Goal: Transaction & Acquisition: Purchase product/service

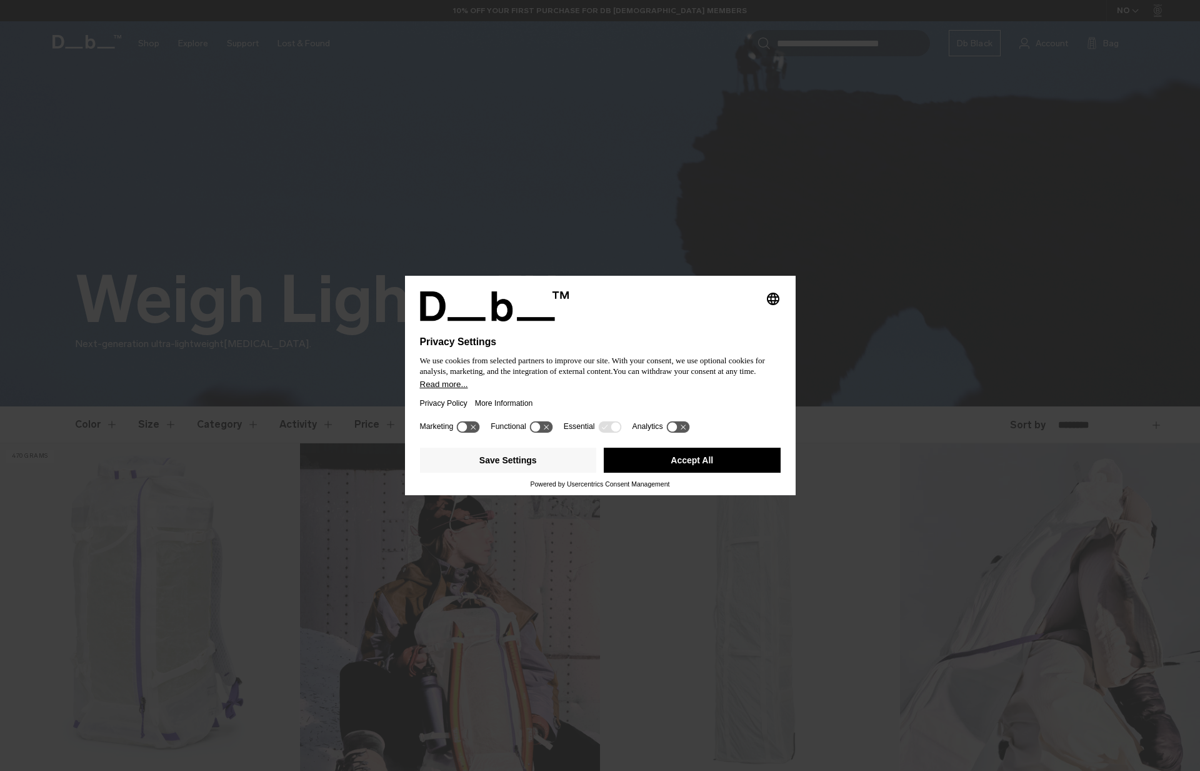
click at [739, 461] on button "Accept All" at bounding box center [692, 460] width 177 height 25
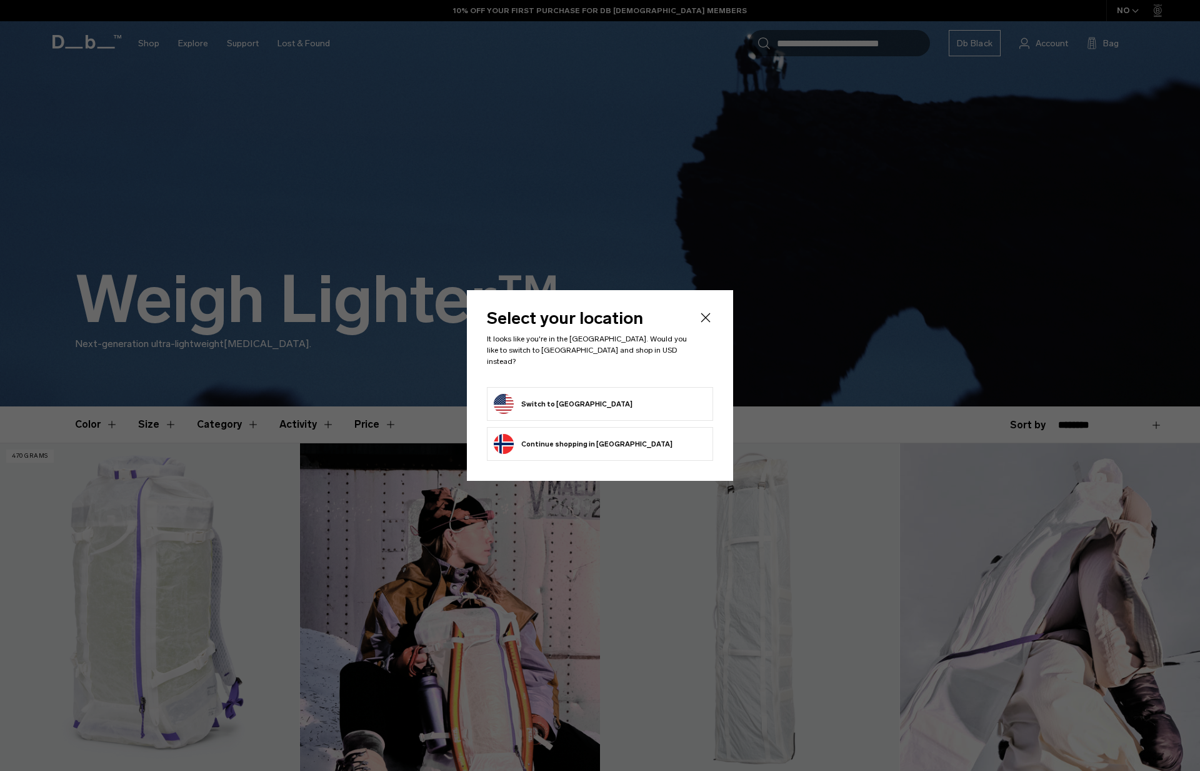
click at [656, 401] on form "Switch to United States" at bounding box center [600, 404] width 213 height 20
click at [576, 401] on button "Switch to United States" at bounding box center [563, 404] width 139 height 20
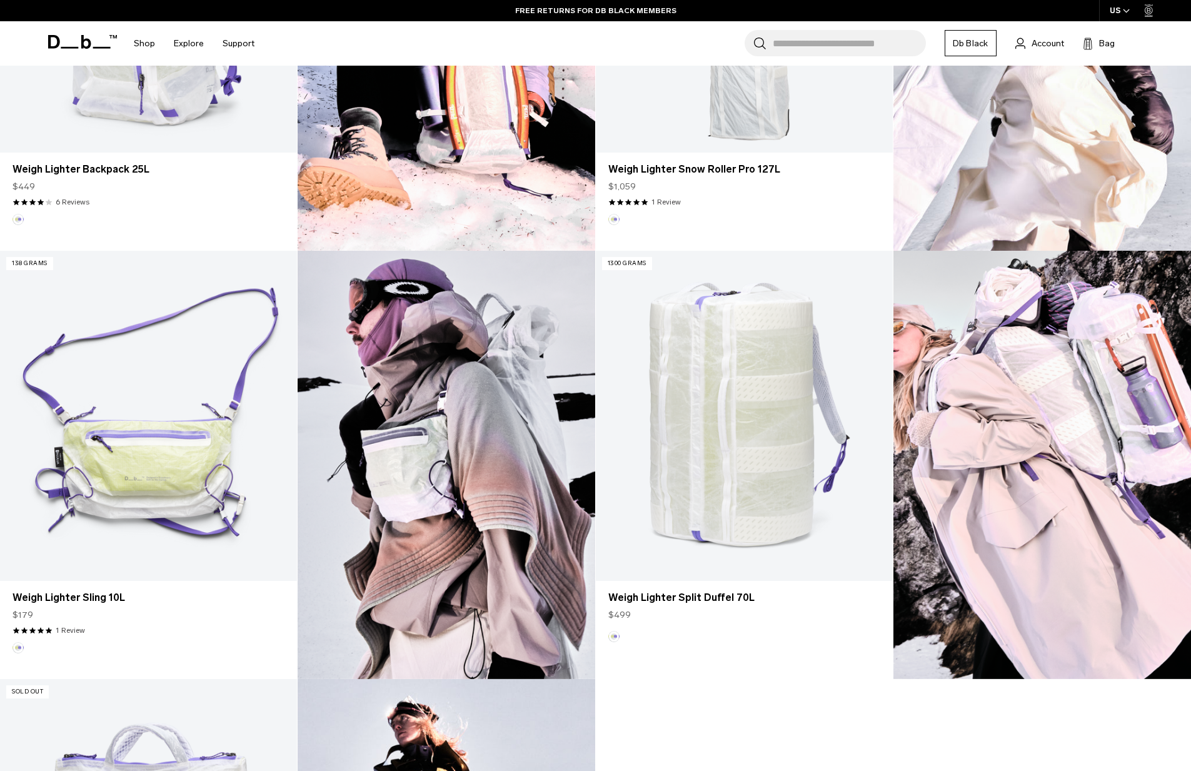
scroll to position [321, 0]
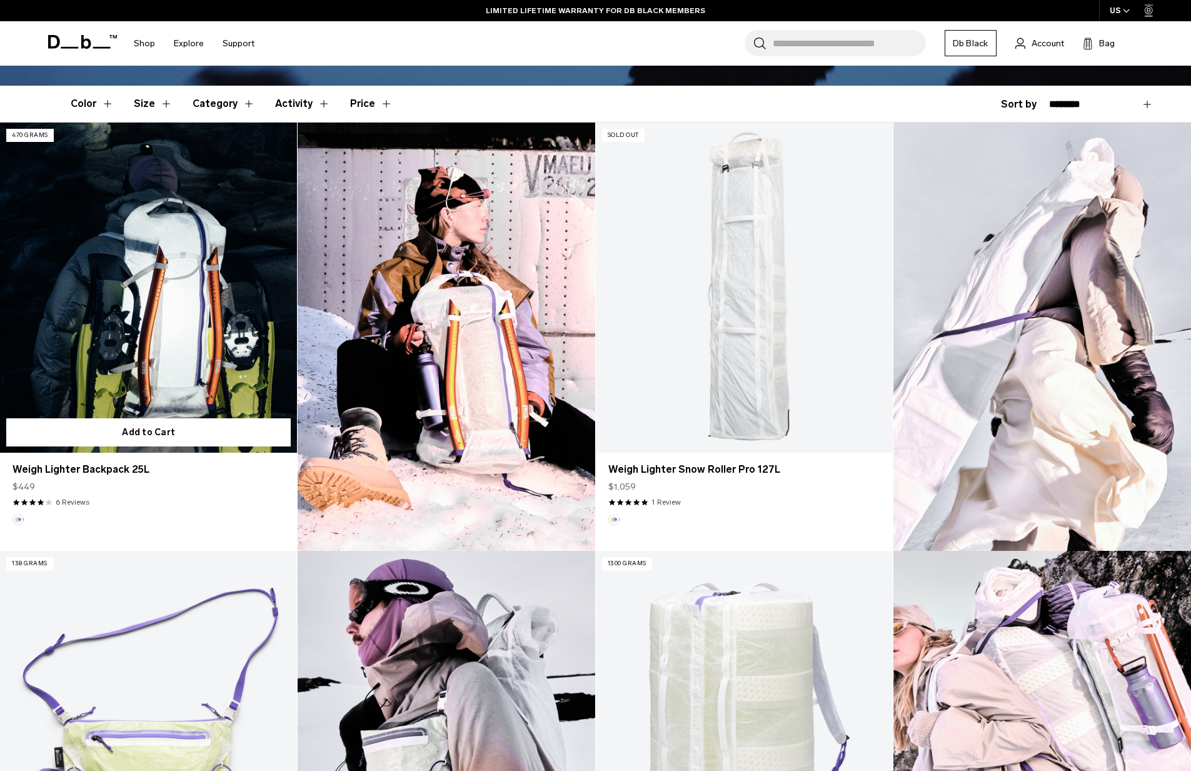
click at [213, 238] on link "Weigh Lighter Backpack 25L" at bounding box center [148, 288] width 297 height 330
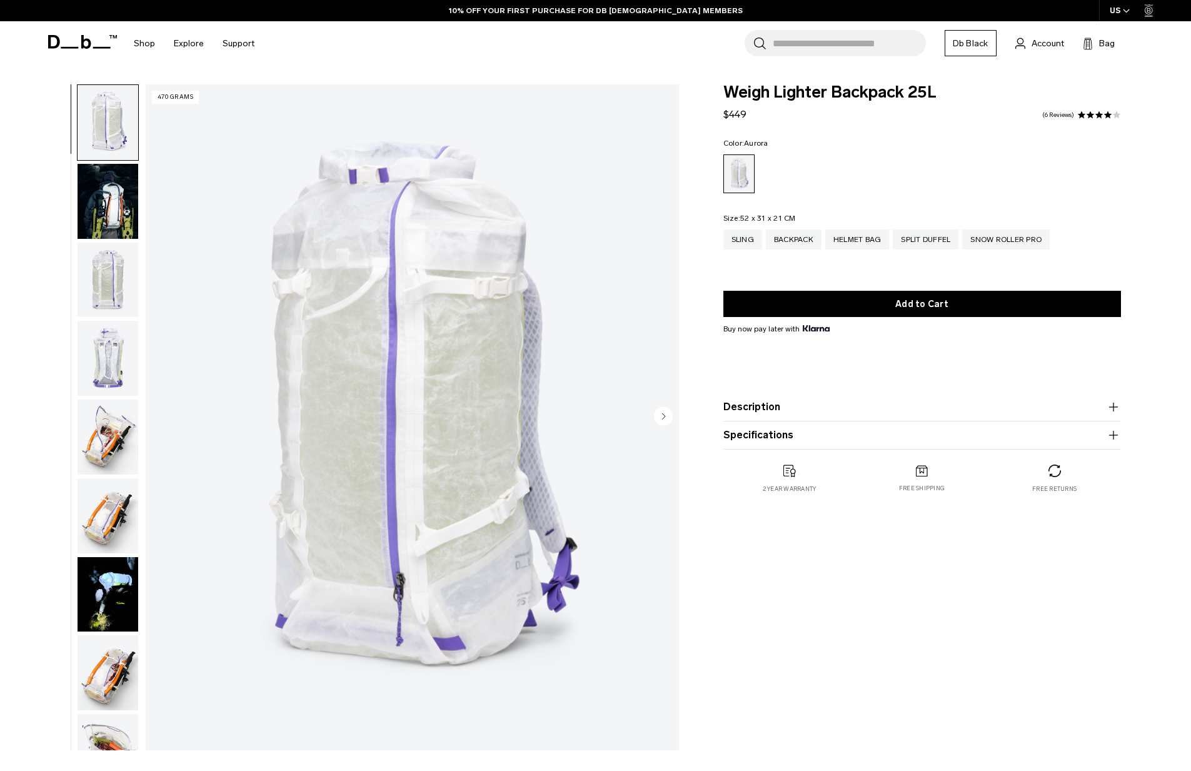
click at [114, 211] on img "button" at bounding box center [108, 201] width 61 height 75
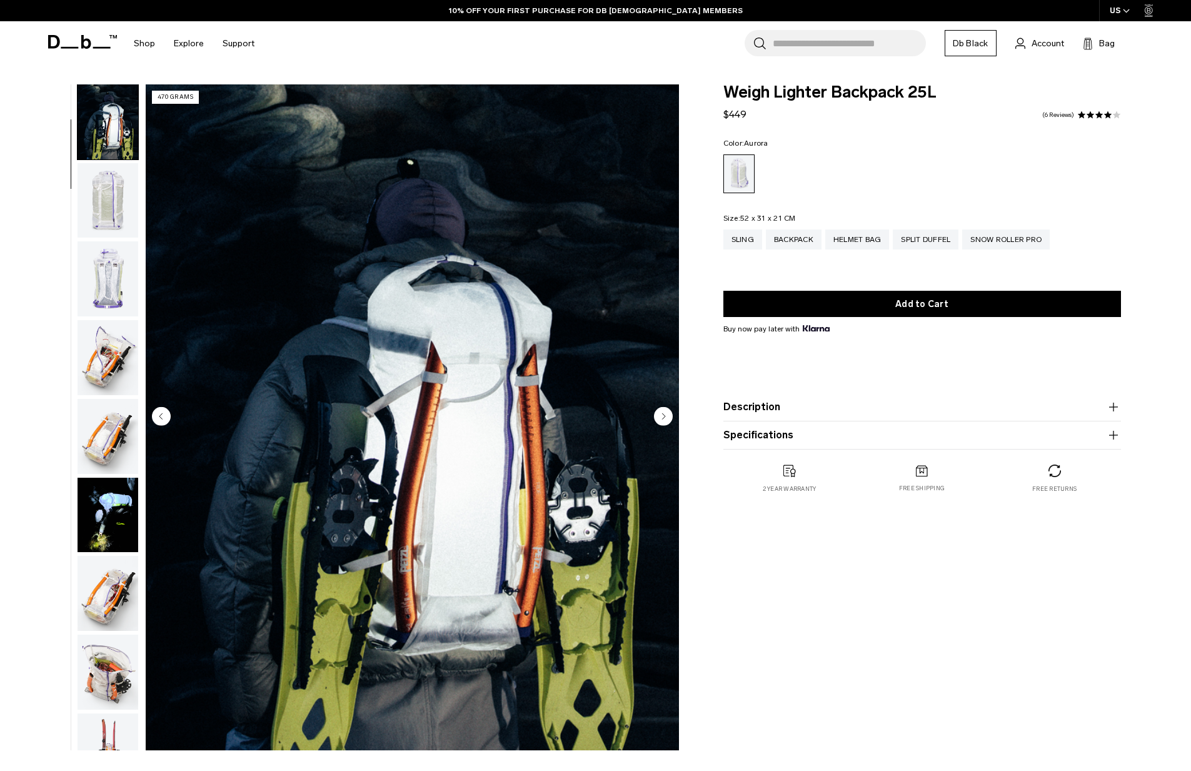
click at [110, 255] on img "button" at bounding box center [108, 278] width 61 height 75
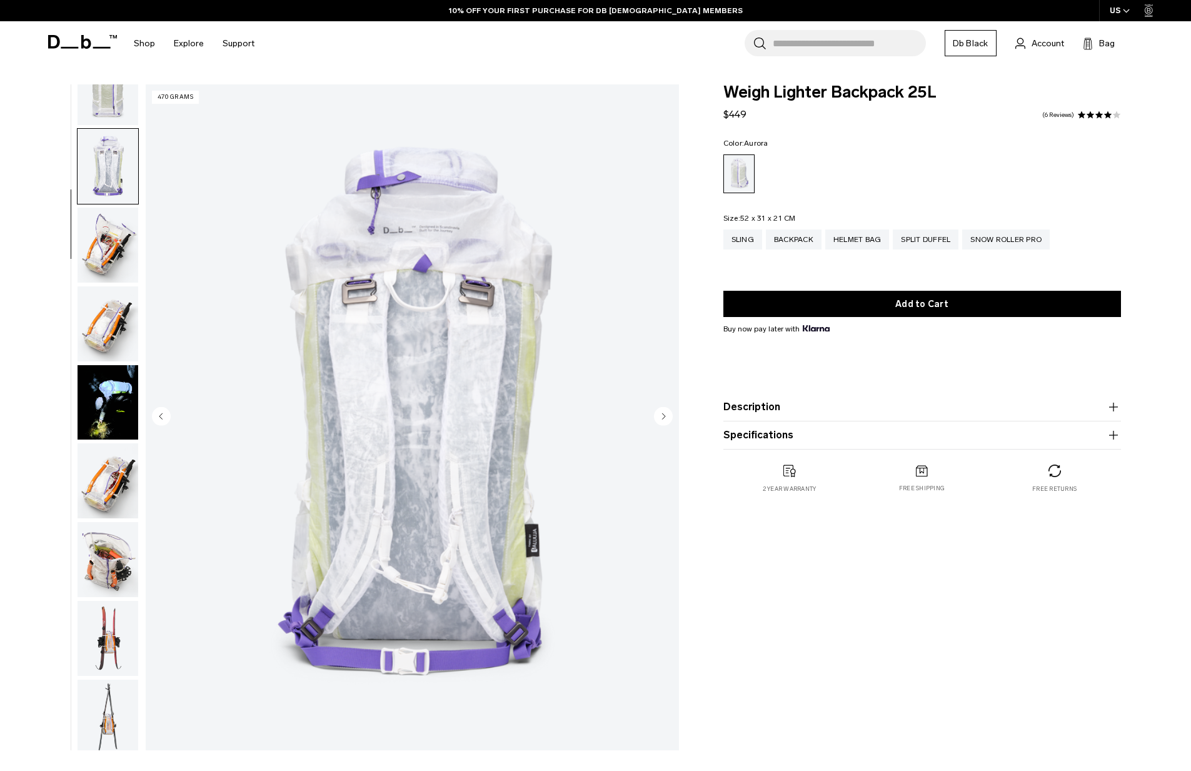
scroll to position [238, 0]
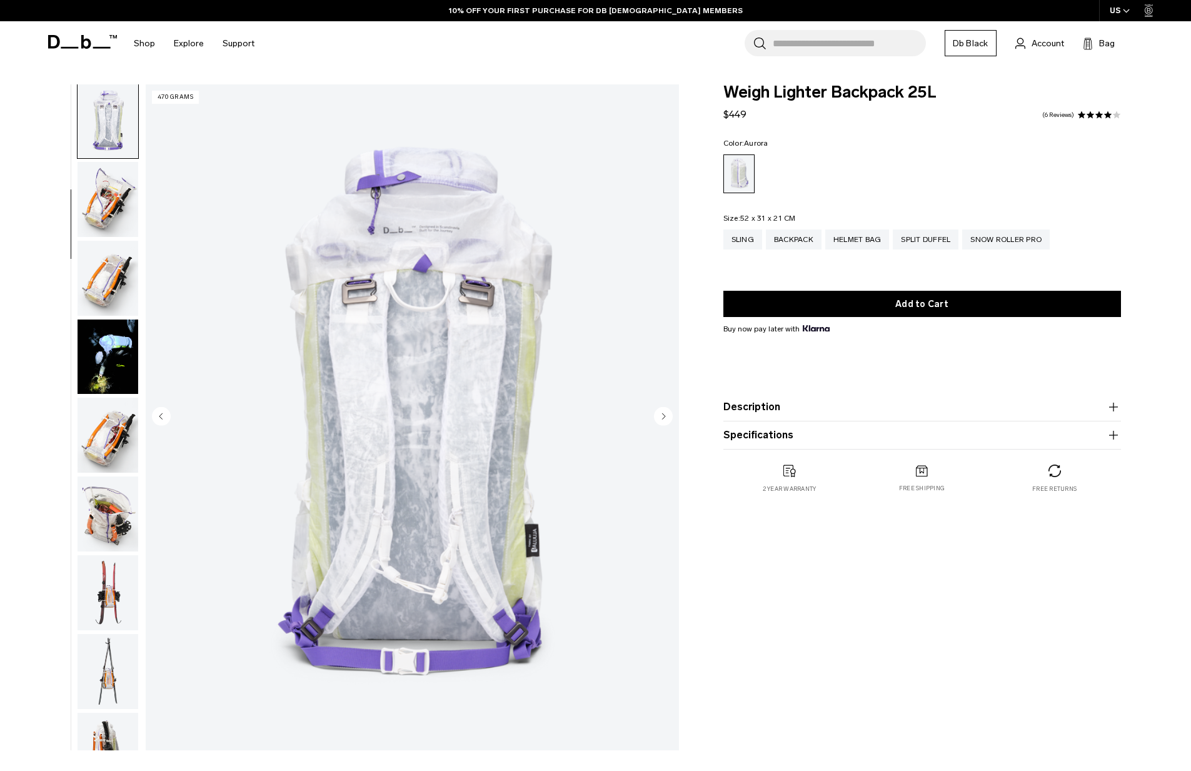
click at [118, 202] on img "button" at bounding box center [108, 199] width 61 height 75
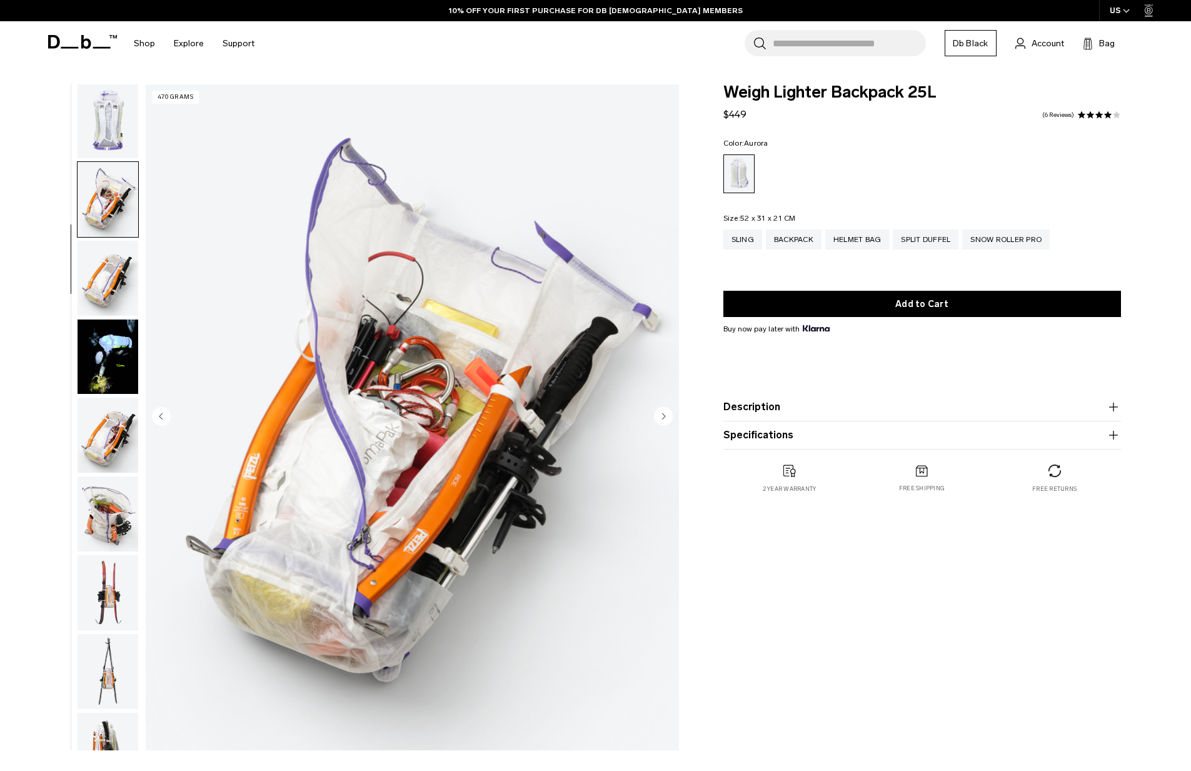
scroll to position [317, 0]
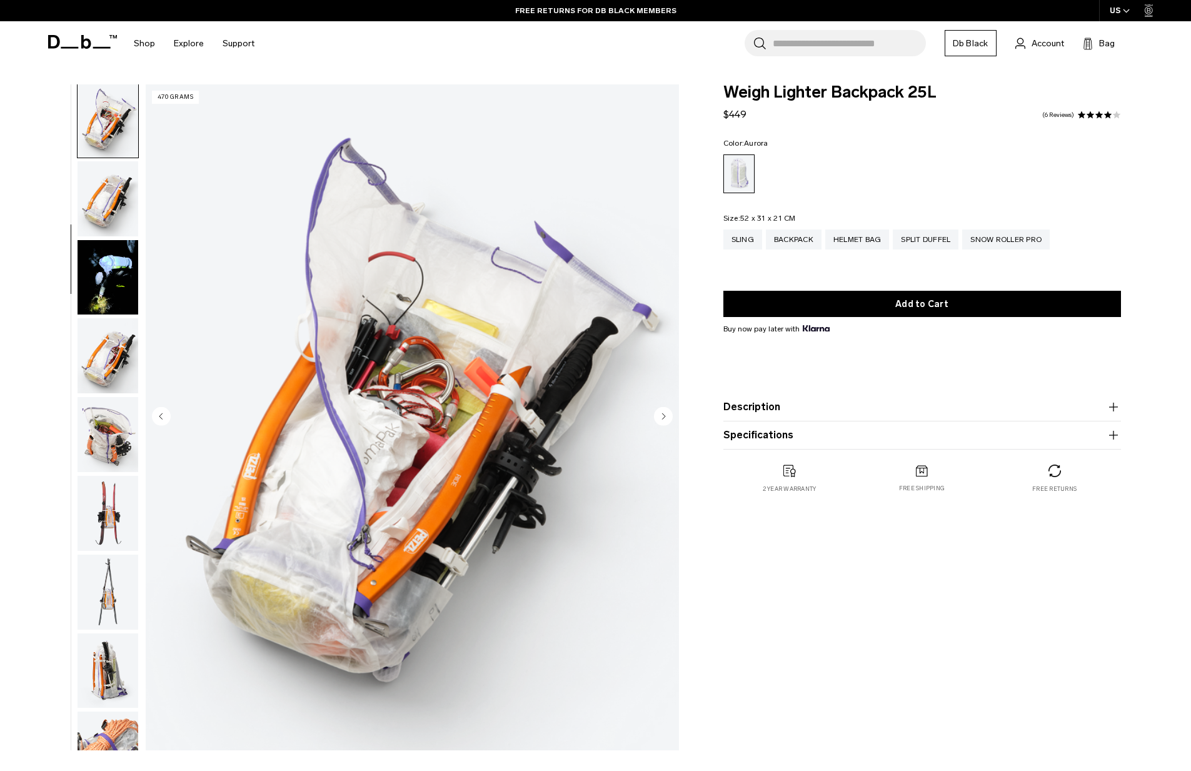
click at [119, 439] on img "button" at bounding box center [108, 434] width 61 height 75
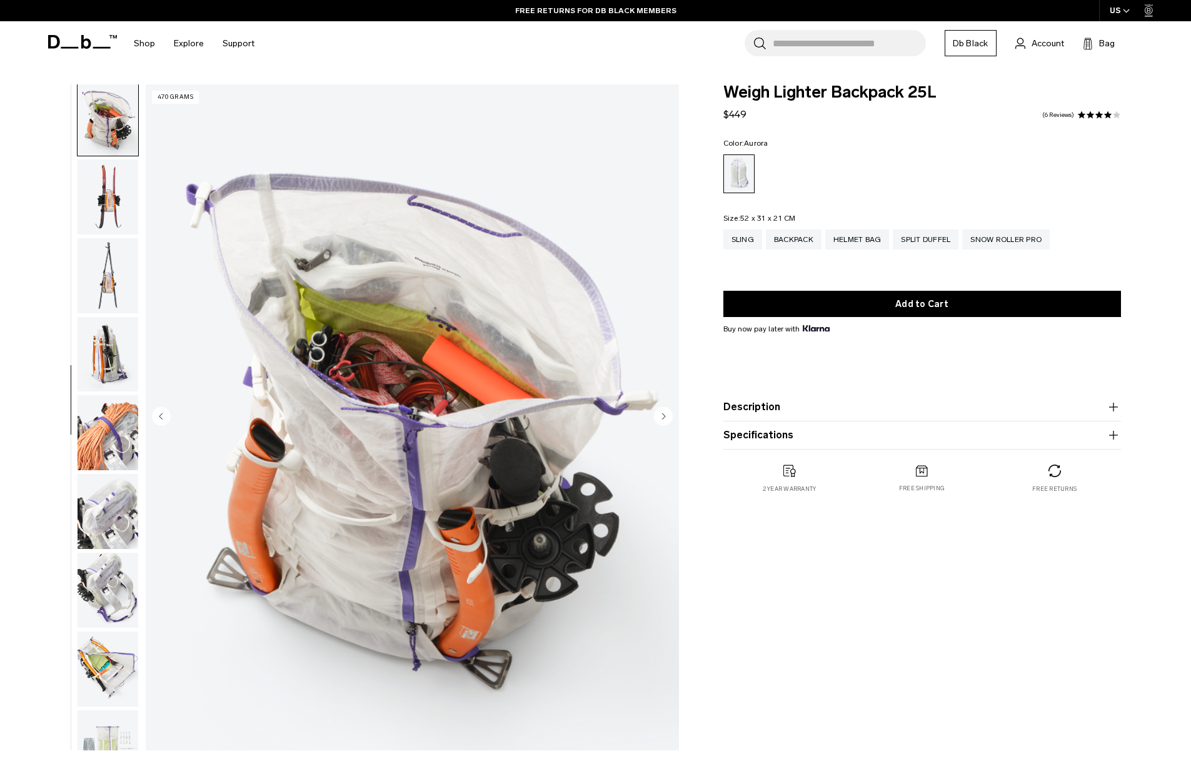
scroll to position [634, 0]
click at [117, 548] on img "button" at bounding box center [108, 510] width 61 height 75
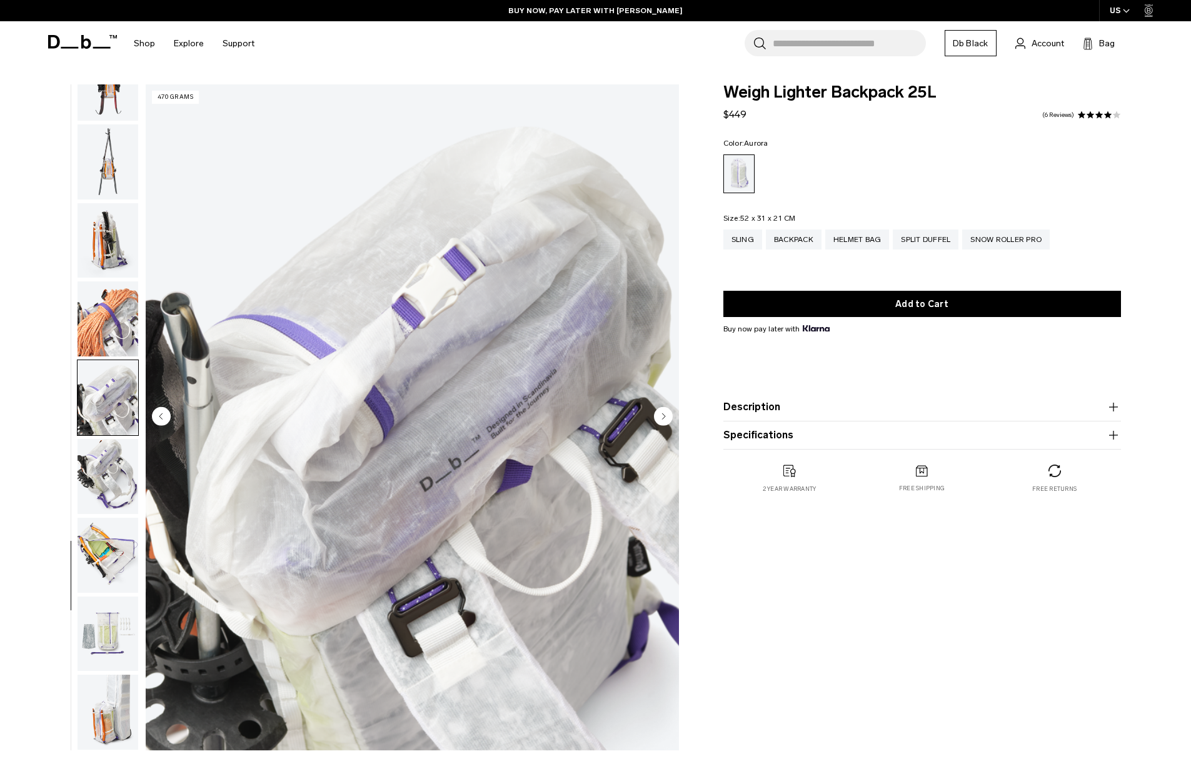
scroll to position [70, 0]
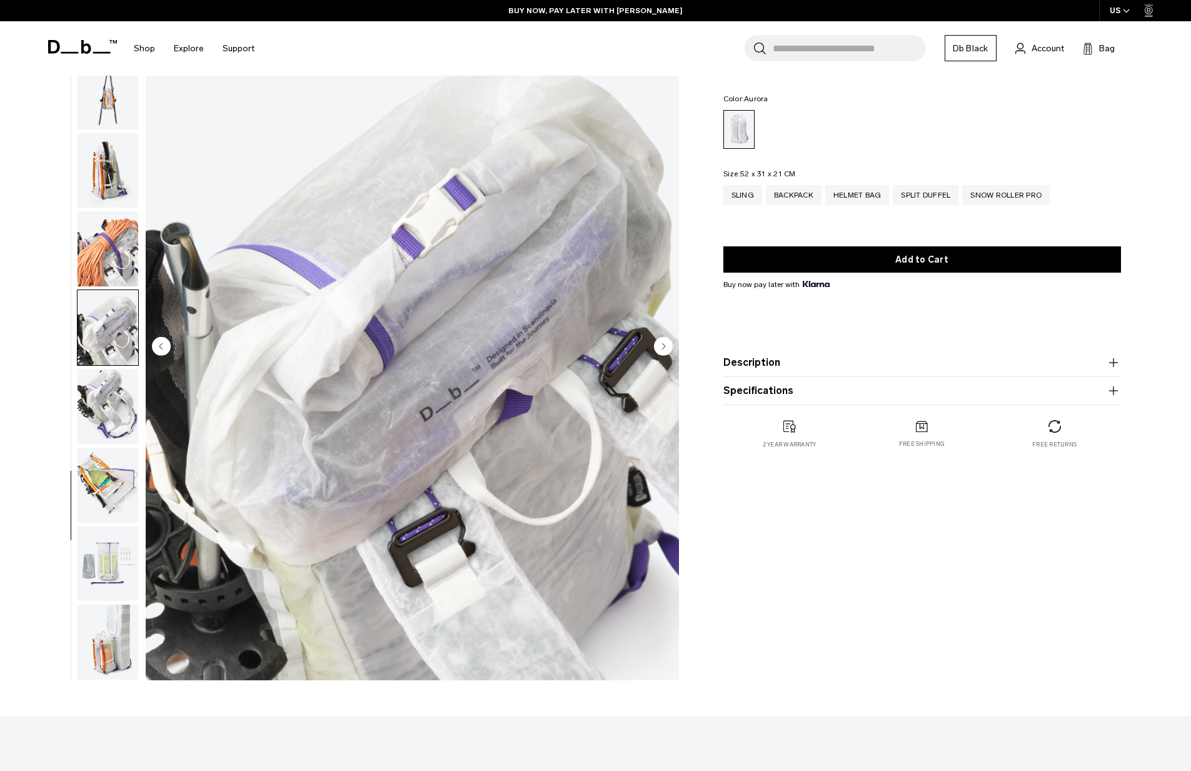
click at [108, 564] on img "button" at bounding box center [108, 563] width 61 height 75
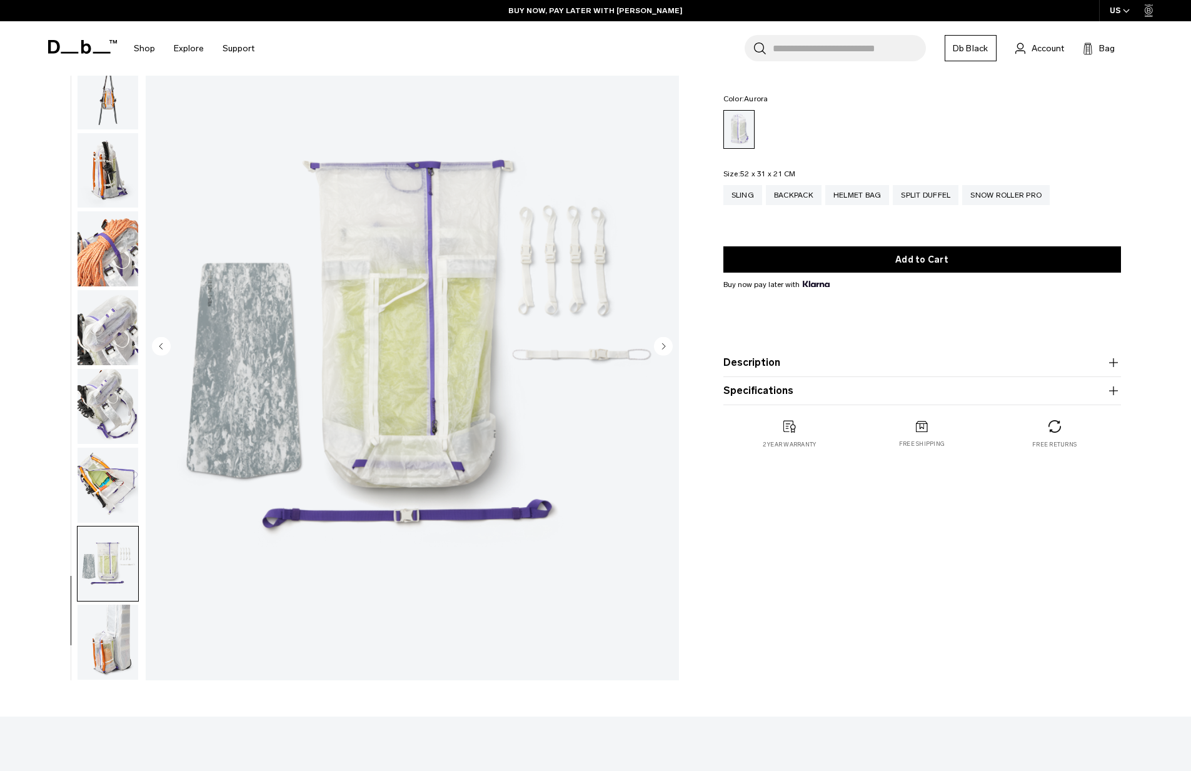
click at [113, 635] on img "button" at bounding box center [108, 641] width 61 height 75
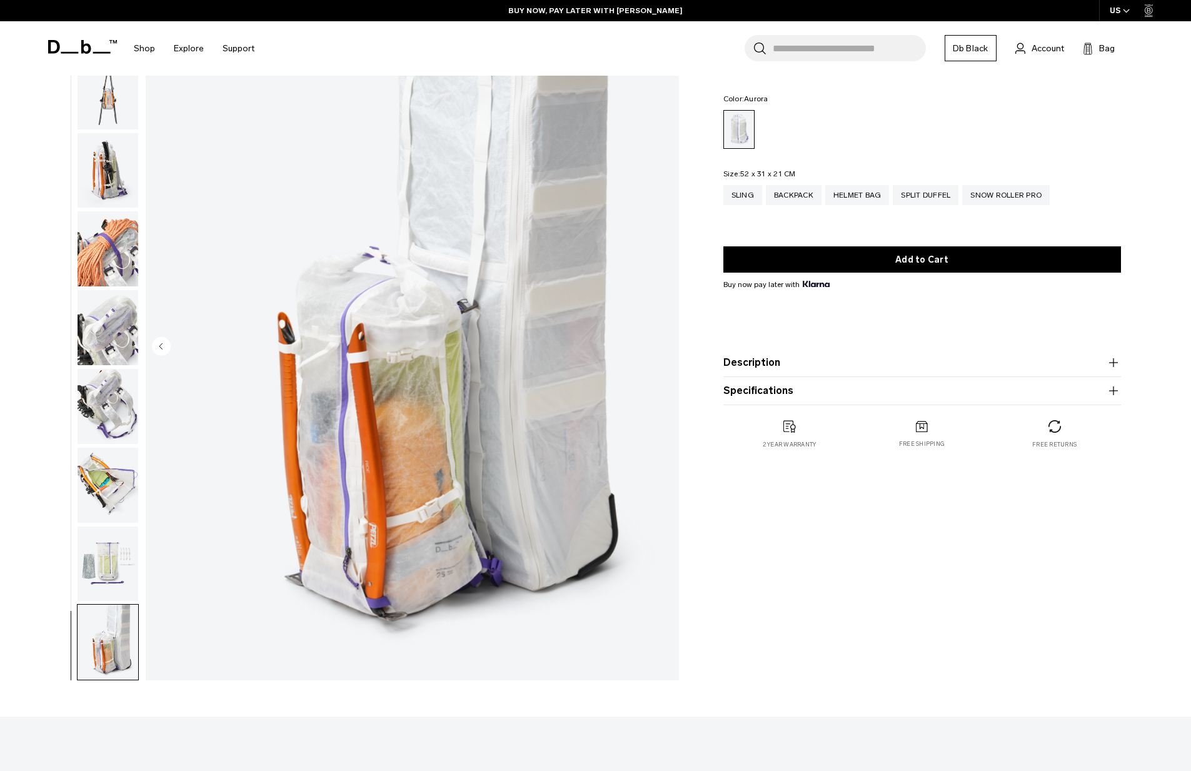
click at [125, 559] on img "button" at bounding box center [108, 563] width 61 height 75
